Goal: Find specific page/section: Locate item on page

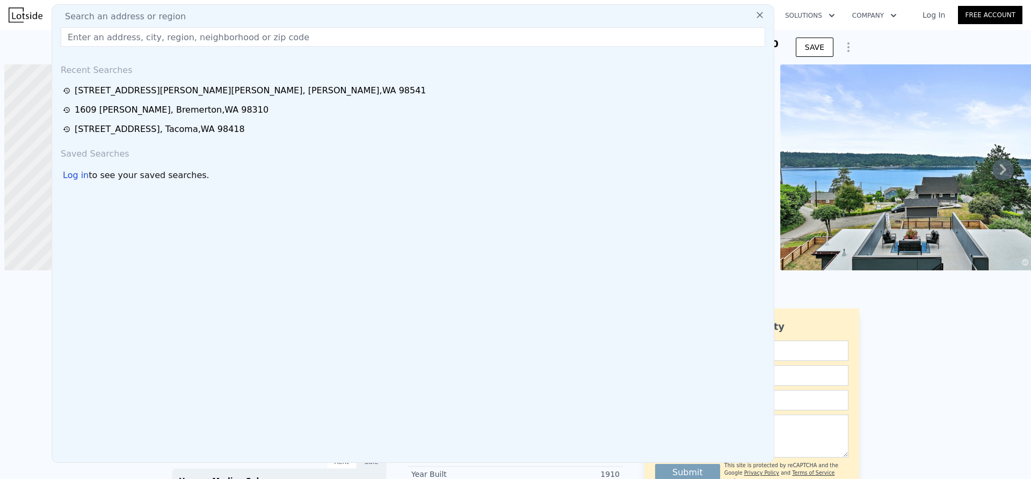
scroll to position [0, 4]
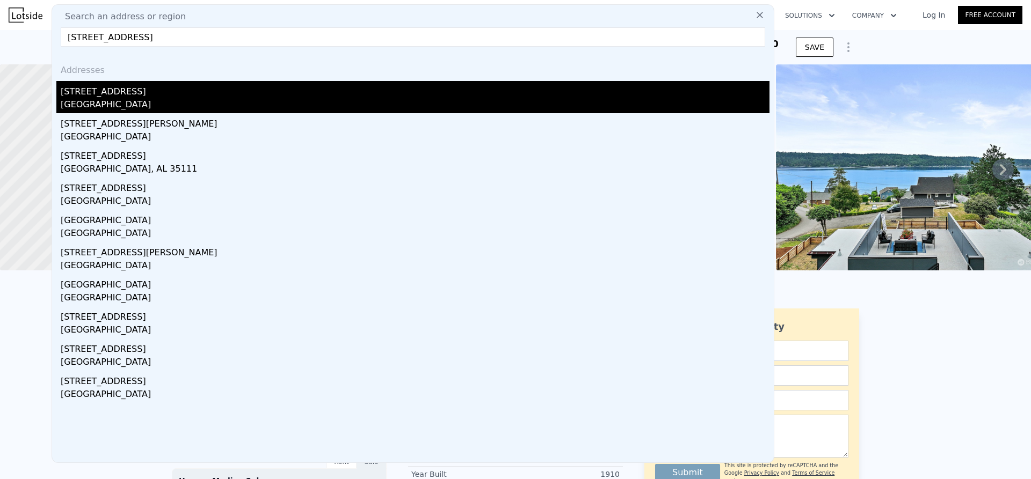
type input "[STREET_ADDRESS]"
click at [121, 103] on div "[GEOGRAPHIC_DATA]" at bounding box center [415, 105] width 709 height 15
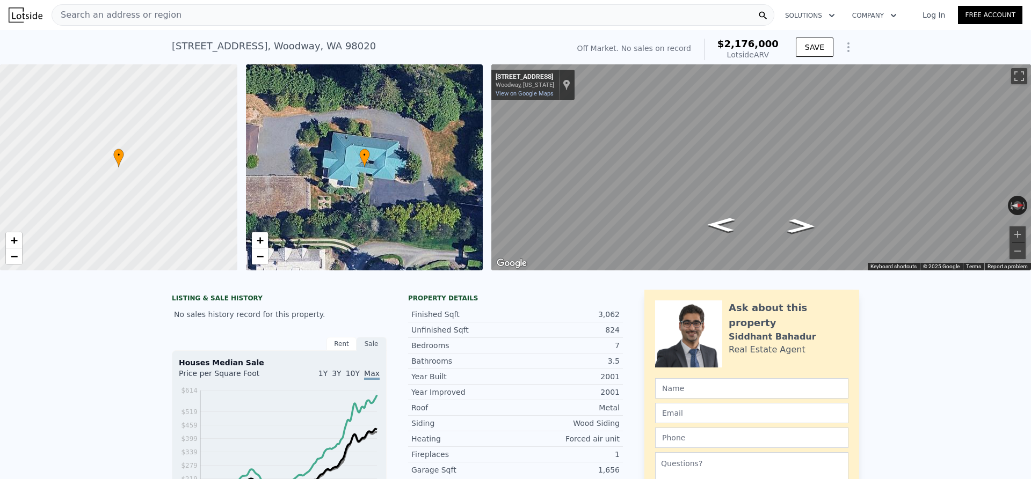
click at [399, 202] on div "• + −" at bounding box center [364, 167] width 237 height 206
click at [385, 176] on div "• + −" at bounding box center [364, 167] width 237 height 206
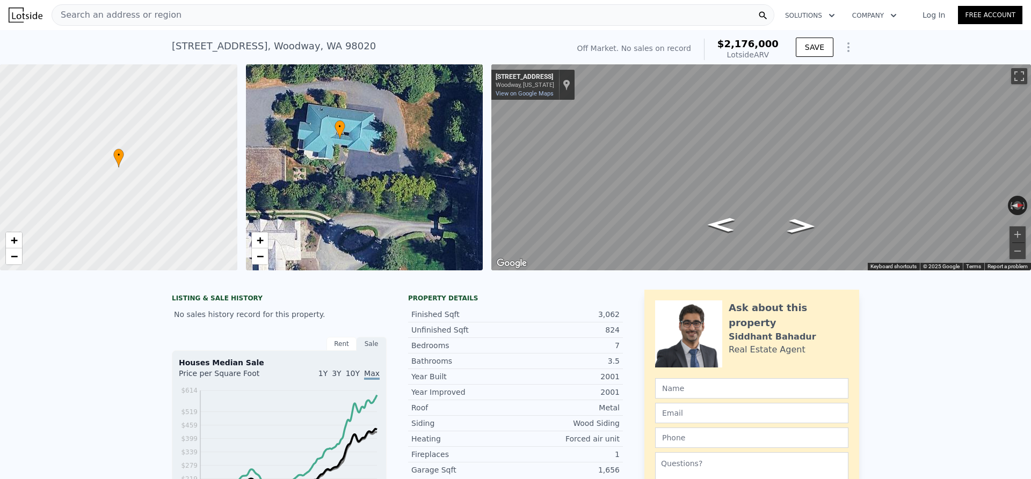
drag, startPoint x: 328, startPoint y: 152, endPoint x: 296, endPoint y: 126, distance: 41.2
click at [296, 126] on div "• + −" at bounding box center [364, 167] width 237 height 206
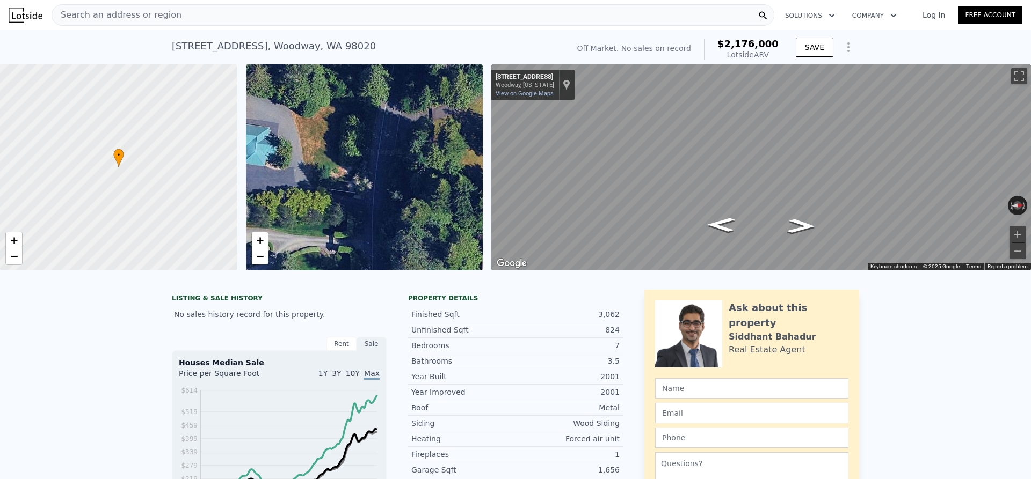
drag, startPoint x: 413, startPoint y: 222, endPoint x: 309, endPoint y: 237, distance: 105.8
click at [309, 237] on div "• + −" at bounding box center [364, 167] width 237 height 206
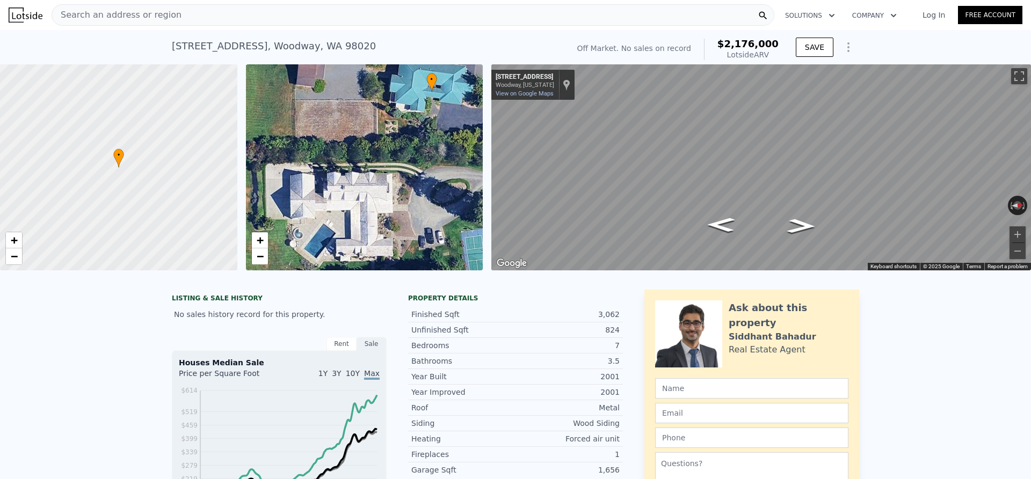
drag, startPoint x: 294, startPoint y: 175, endPoint x: 490, endPoint y: 112, distance: 206.5
click at [483, 113] on div "• + −" at bounding box center [364, 167] width 237 height 206
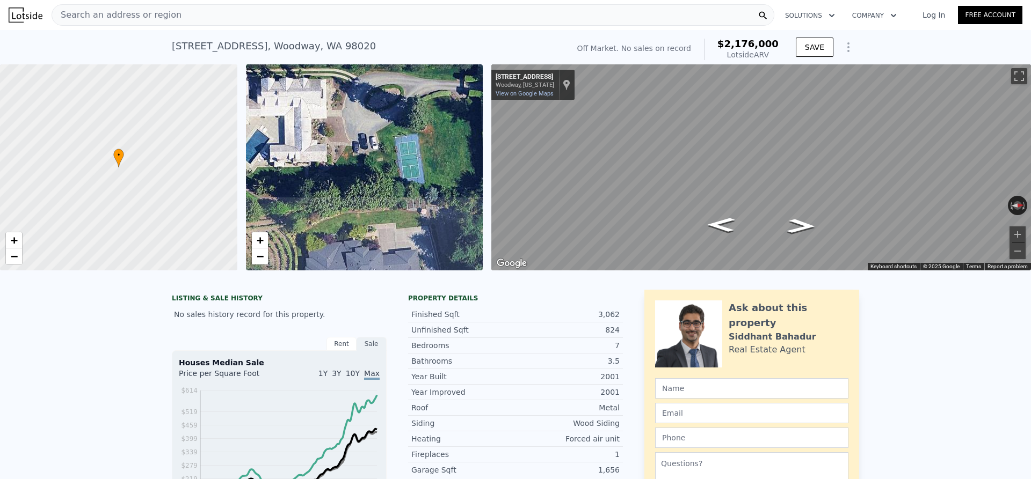
drag, startPoint x: 397, startPoint y: 169, endPoint x: 331, endPoint y: 75, distance: 114.8
click at [331, 75] on div "• + −" at bounding box center [364, 167] width 237 height 206
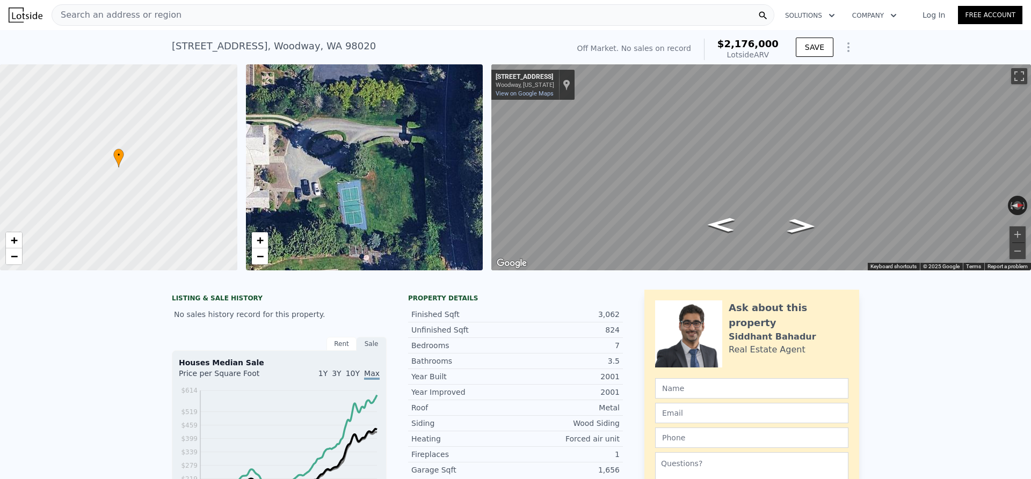
drag, startPoint x: 387, startPoint y: 123, endPoint x: 333, endPoint y: 227, distance: 117.0
click at [333, 227] on div "• + −" at bounding box center [364, 167] width 237 height 206
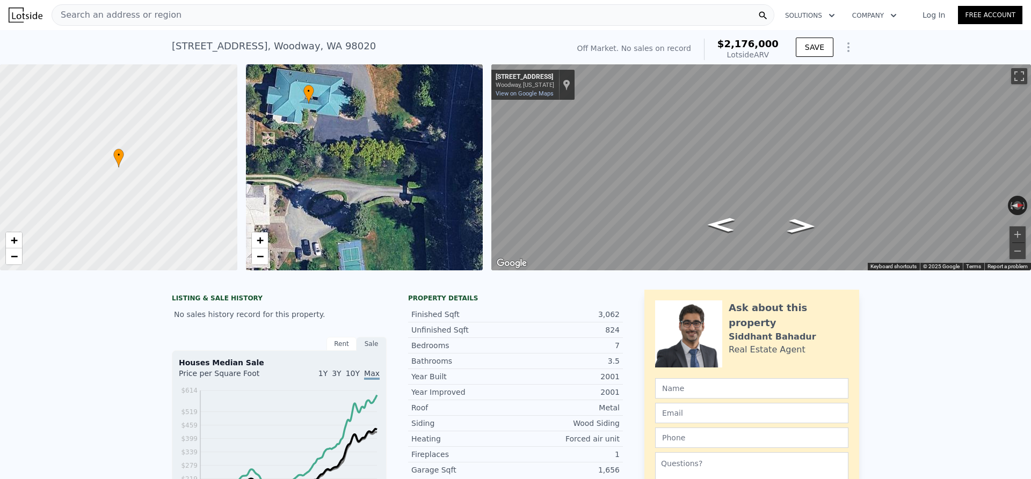
click at [326, 217] on div "• + −" at bounding box center [364, 167] width 237 height 206
click at [715, 226] on icon "Go South, Woodway Park Rd" at bounding box center [721, 224] width 50 height 21
click at [714, 225] on icon "Go South, Woodway Park Rd" at bounding box center [721, 225] width 52 height 21
click at [1018, 79] on button "Toggle fullscreen view" at bounding box center [1019, 76] width 16 height 16
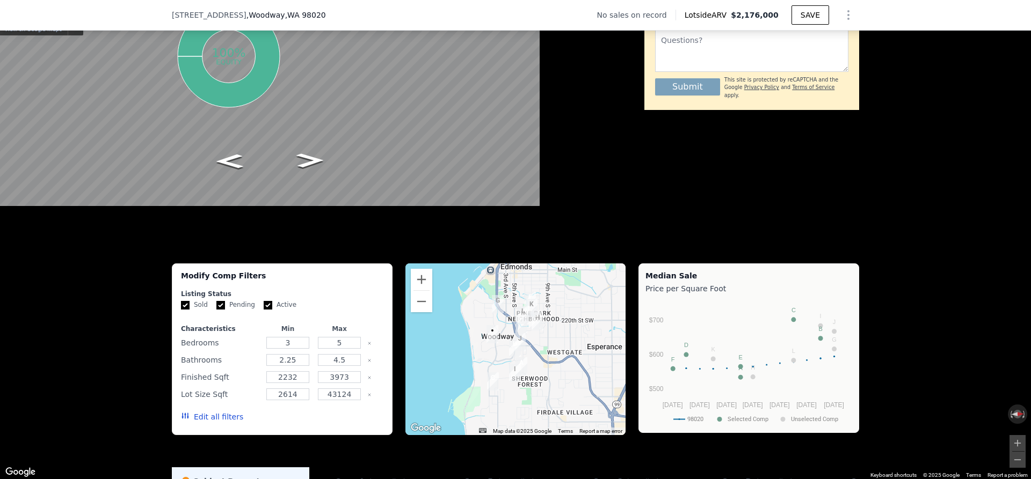
scroll to position [1011, 0]
